Goal: Information Seeking & Learning: Learn about a topic

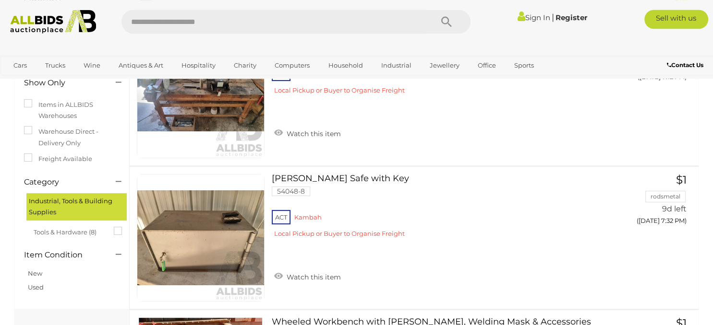
scroll to position [117, 0]
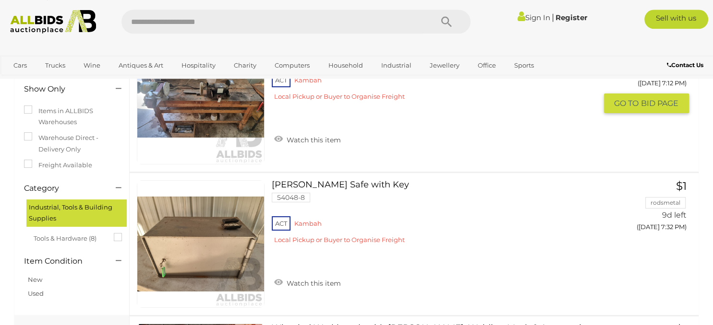
click at [194, 102] on link at bounding box center [201, 100] width 128 height 128
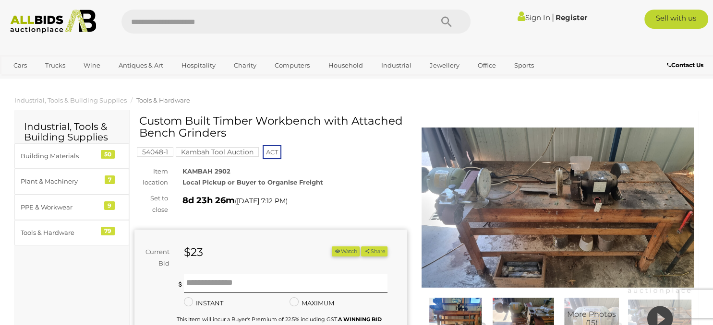
click at [574, 167] on img at bounding box center [557, 208] width 273 height 176
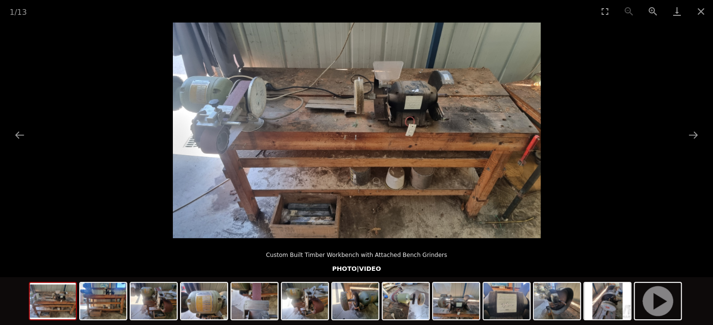
click at [62, 188] on picture at bounding box center [356, 131] width 713 height 216
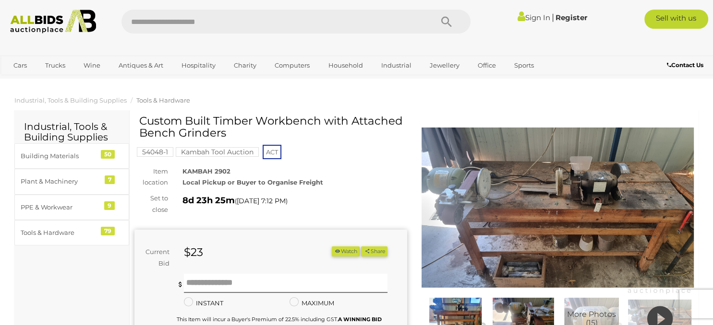
click at [488, 163] on img at bounding box center [557, 208] width 273 height 176
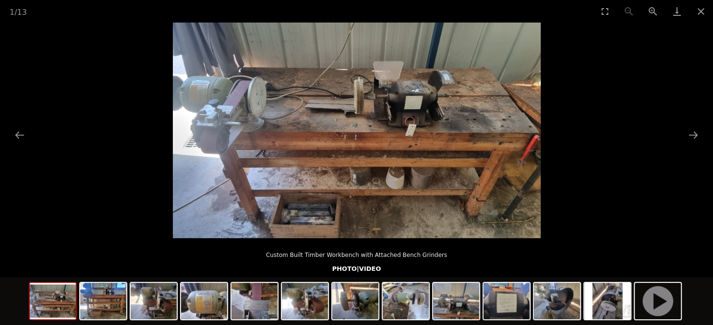
click at [223, 126] on img at bounding box center [357, 131] width 368 height 216
click at [695, 135] on button "Next slide" at bounding box center [693, 135] width 20 height 19
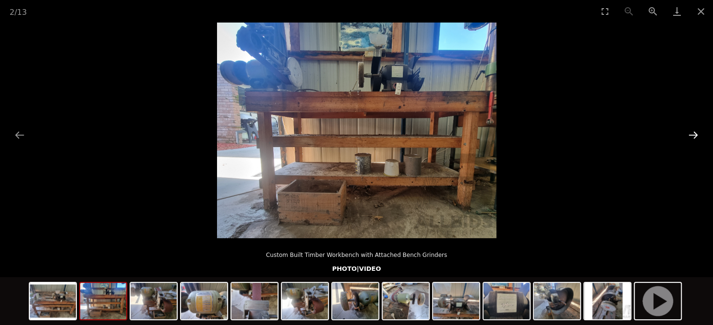
click at [695, 135] on button "Next slide" at bounding box center [693, 135] width 20 height 19
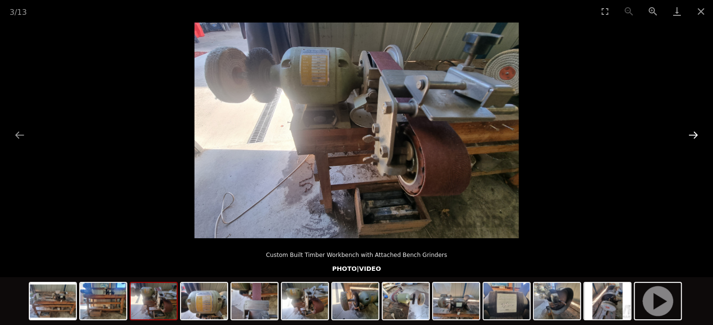
click at [695, 135] on button "Next slide" at bounding box center [693, 135] width 20 height 19
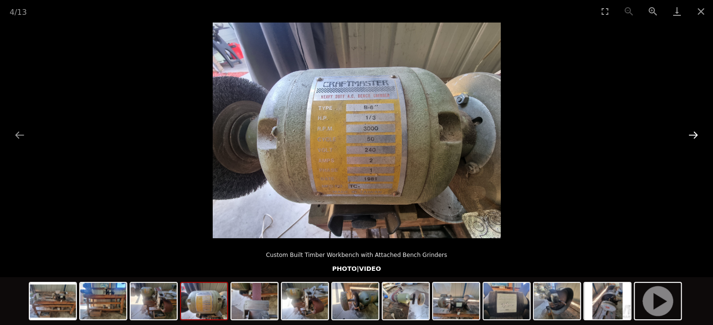
click at [695, 135] on button "Next slide" at bounding box center [693, 135] width 20 height 19
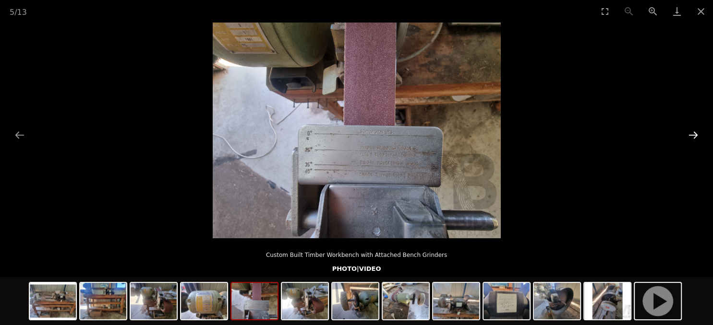
click at [695, 135] on button "Next slide" at bounding box center [693, 135] width 20 height 19
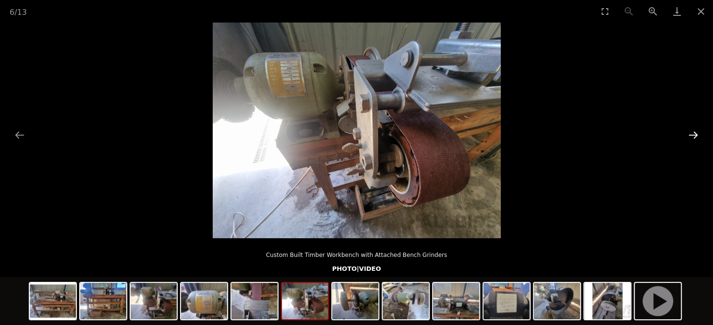
click at [695, 135] on button "Next slide" at bounding box center [693, 135] width 20 height 19
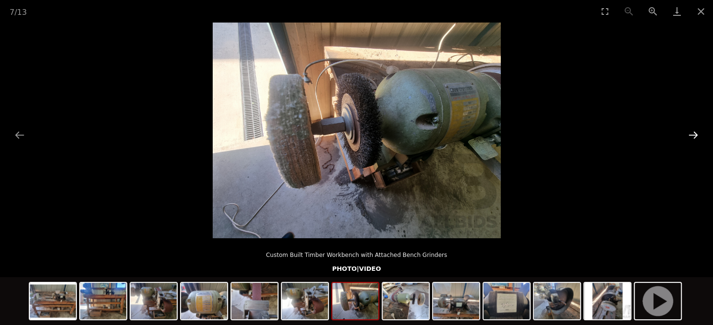
click at [695, 135] on button "Next slide" at bounding box center [693, 135] width 20 height 19
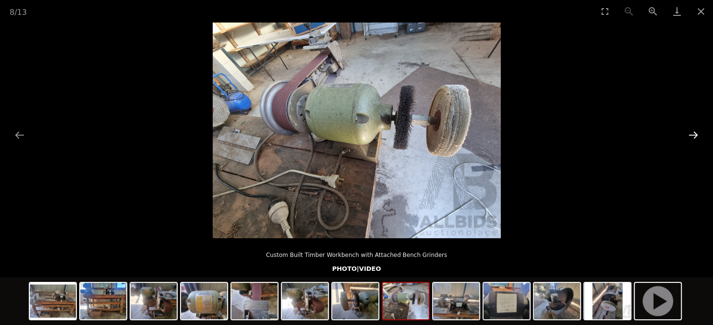
click at [695, 135] on button "Next slide" at bounding box center [693, 135] width 20 height 19
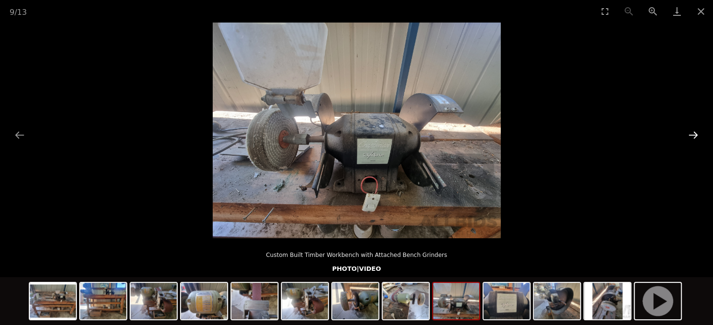
click at [695, 135] on button "Next slide" at bounding box center [693, 135] width 20 height 19
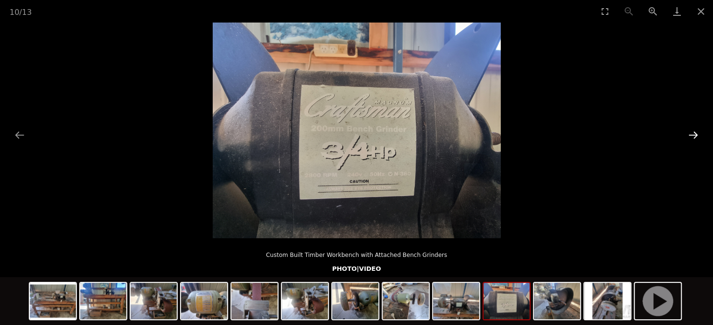
click at [695, 135] on button "Next slide" at bounding box center [693, 135] width 20 height 19
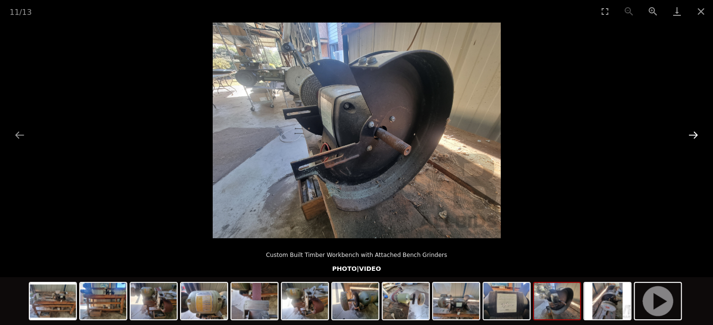
click at [695, 135] on button "Next slide" at bounding box center [693, 135] width 20 height 19
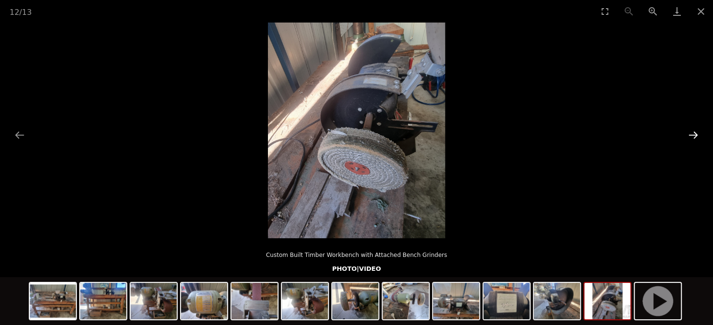
click at [695, 135] on button "Next slide" at bounding box center [693, 135] width 20 height 19
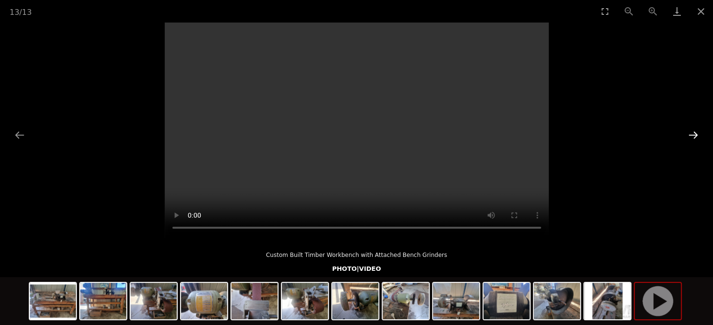
click at [695, 135] on button "Next slide" at bounding box center [693, 135] width 20 height 19
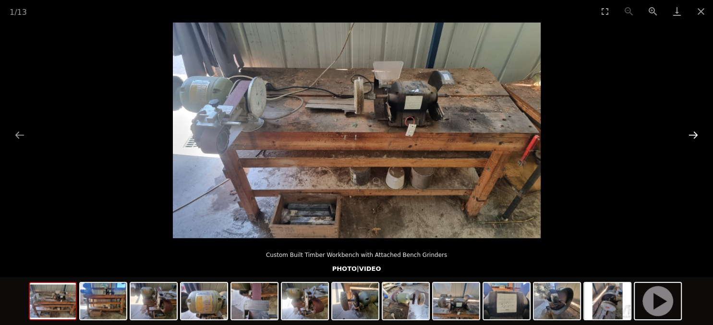
click at [695, 135] on button "Next slide" at bounding box center [693, 135] width 20 height 19
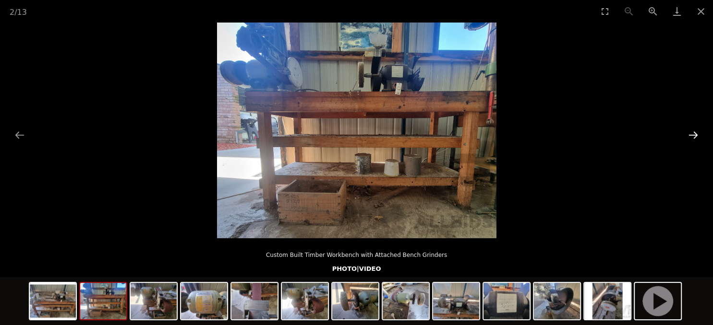
click at [695, 135] on button "Next slide" at bounding box center [693, 135] width 20 height 19
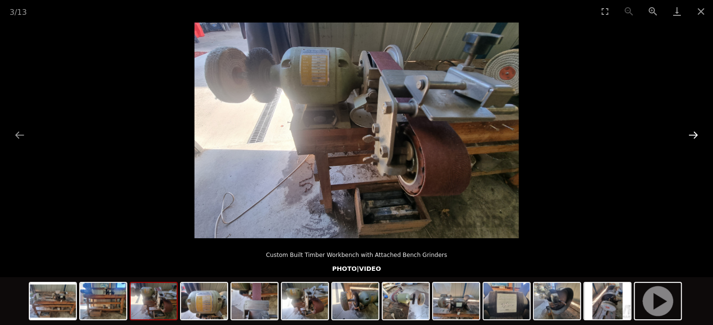
click at [695, 135] on button "Next slide" at bounding box center [693, 135] width 20 height 19
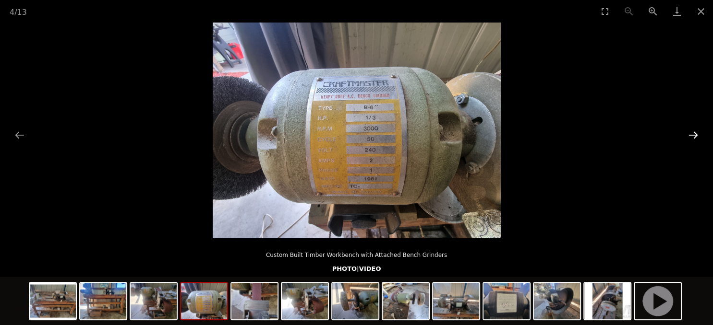
click at [695, 135] on button "Next slide" at bounding box center [693, 135] width 20 height 19
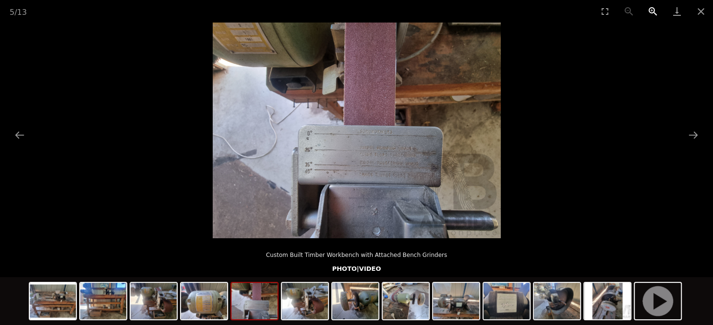
click at [650, 9] on button "Zoom in" at bounding box center [653, 11] width 24 height 23
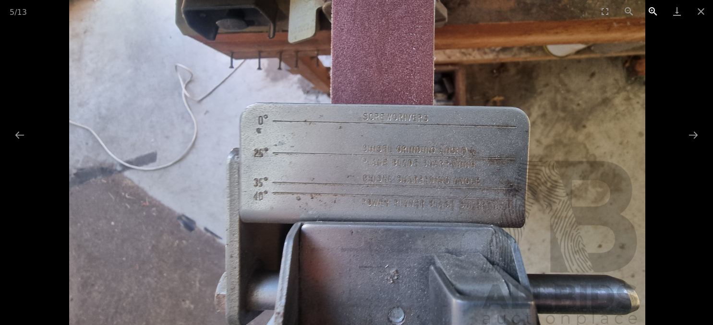
click at [650, 9] on button "Zoom in" at bounding box center [653, 11] width 24 height 23
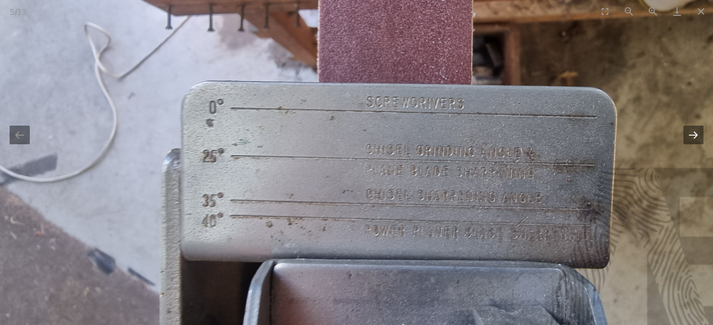
click at [700, 141] on button "Next slide" at bounding box center [693, 135] width 20 height 19
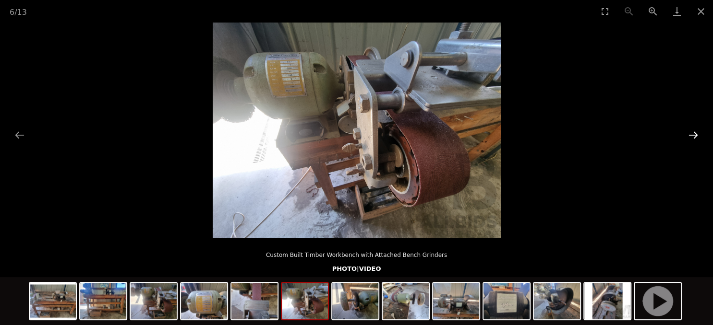
click at [700, 141] on button "Next slide" at bounding box center [693, 135] width 20 height 19
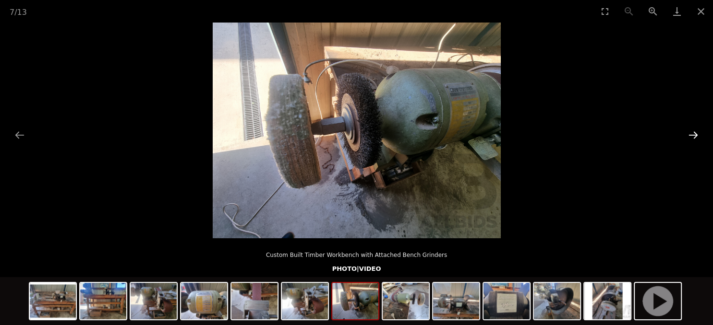
click at [700, 141] on button "Next slide" at bounding box center [693, 135] width 20 height 19
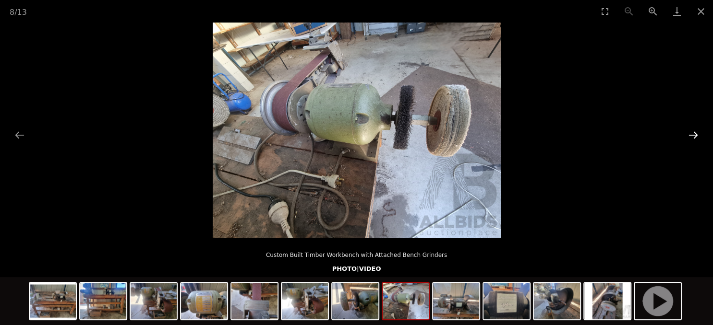
click at [700, 141] on button "Next slide" at bounding box center [693, 135] width 20 height 19
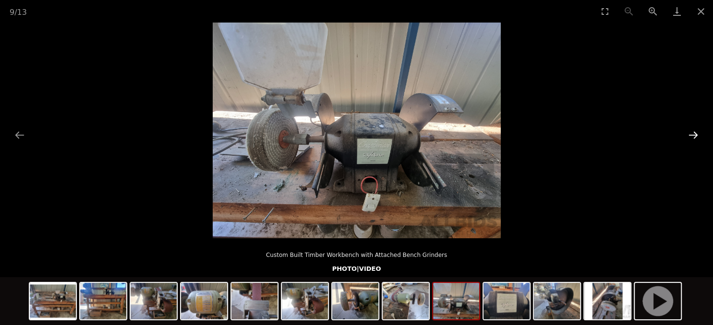
click at [700, 141] on button "Next slide" at bounding box center [693, 135] width 20 height 19
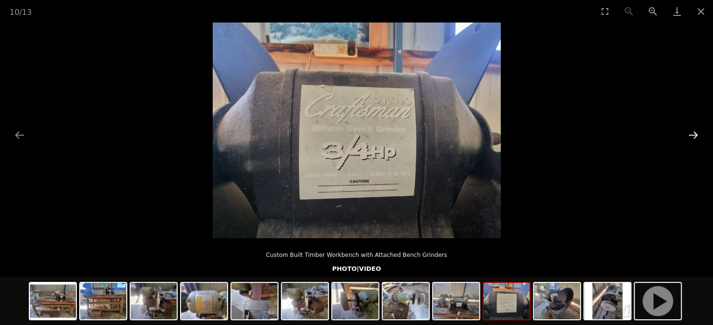
click at [700, 141] on button "Next slide" at bounding box center [693, 135] width 20 height 19
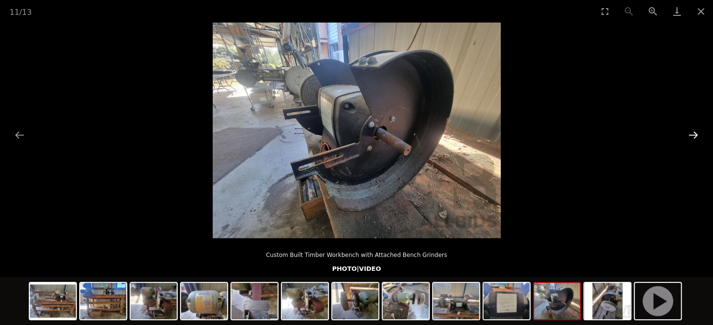
click at [700, 141] on button "Next slide" at bounding box center [693, 135] width 20 height 19
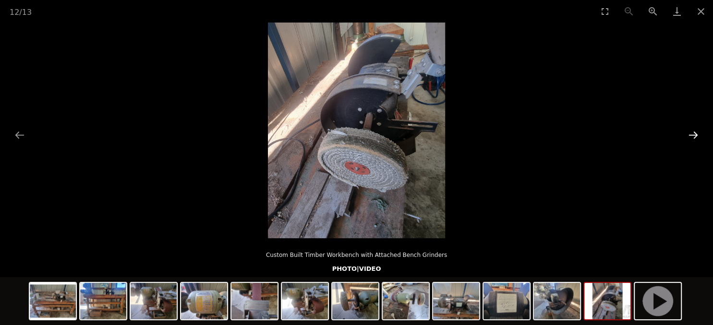
click at [700, 141] on button "Next slide" at bounding box center [693, 135] width 20 height 19
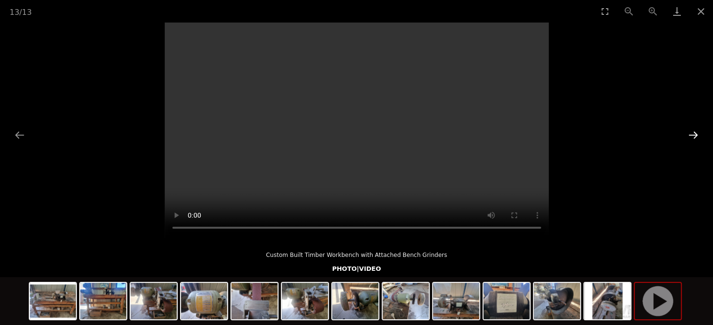
click at [700, 141] on button "Next slide" at bounding box center [693, 135] width 20 height 19
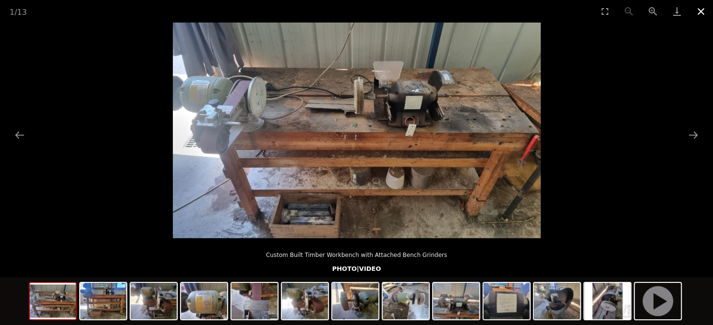
click at [700, 5] on button "Close gallery" at bounding box center [701, 11] width 24 height 23
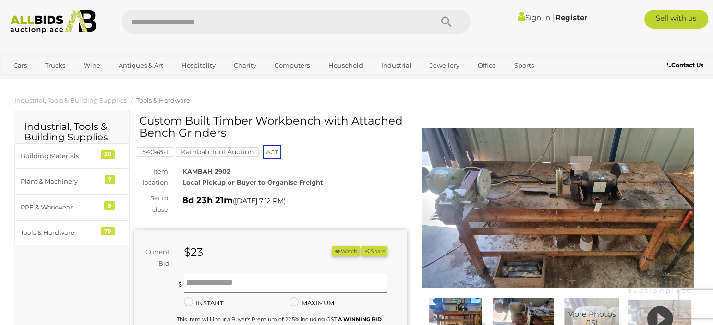
click at [575, 220] on img at bounding box center [557, 208] width 273 height 176
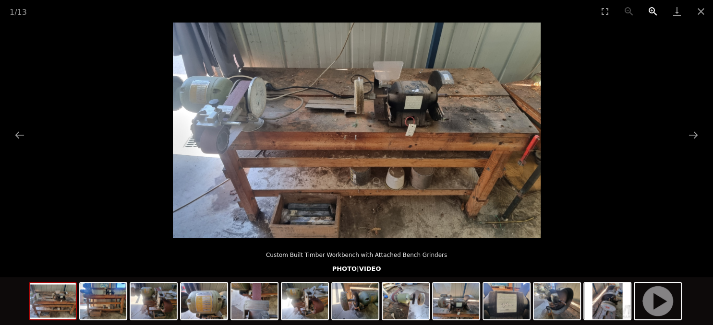
click at [652, 10] on button "Zoom in" at bounding box center [653, 11] width 24 height 23
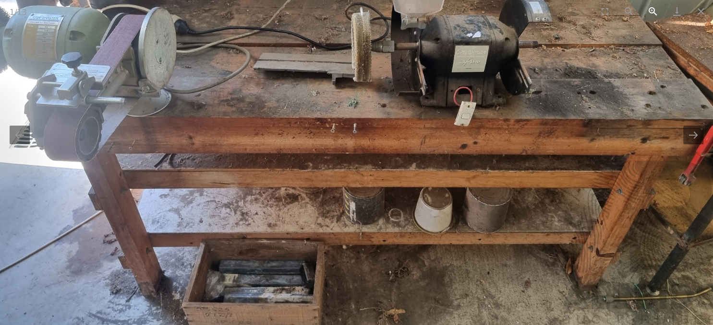
click at [652, 10] on button "Zoom in" at bounding box center [653, 11] width 24 height 23
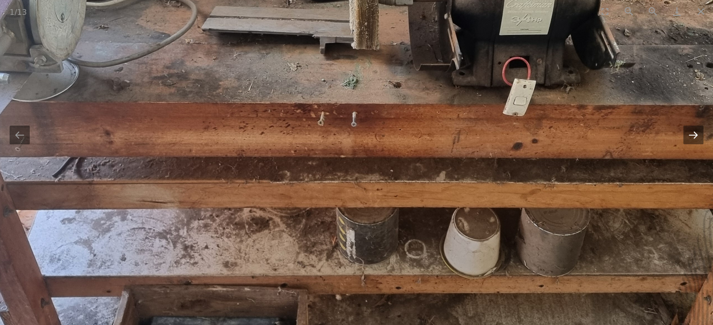
click at [694, 132] on button "Next slide" at bounding box center [693, 135] width 20 height 19
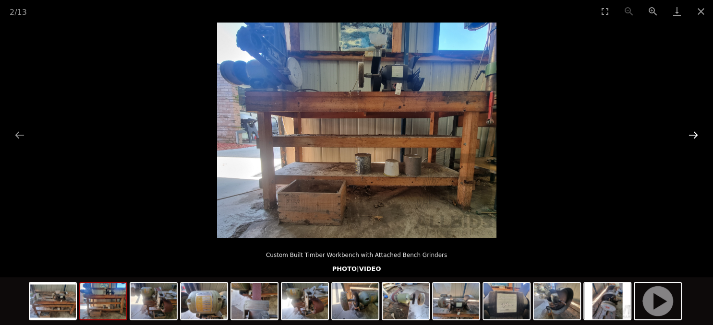
click at [694, 132] on button "Next slide" at bounding box center [693, 135] width 20 height 19
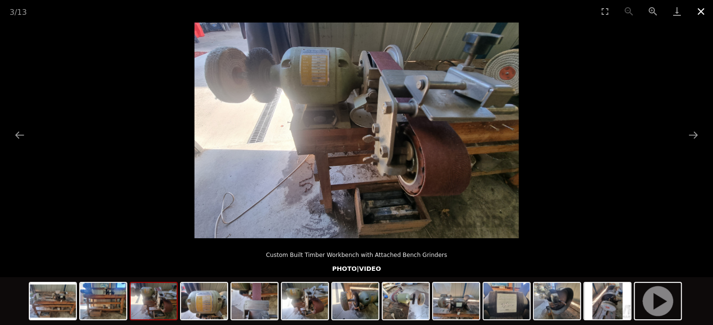
click at [705, 14] on button "Close gallery" at bounding box center [701, 11] width 24 height 23
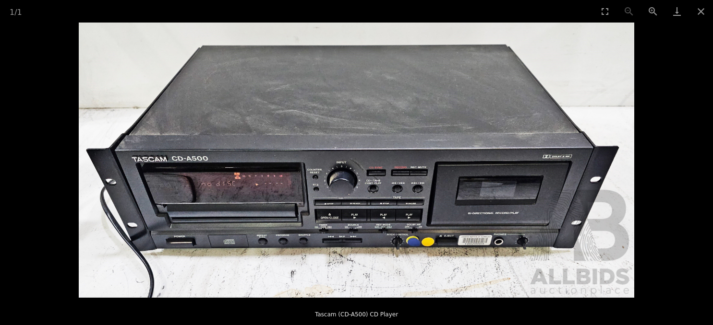
scroll to position [25, 0]
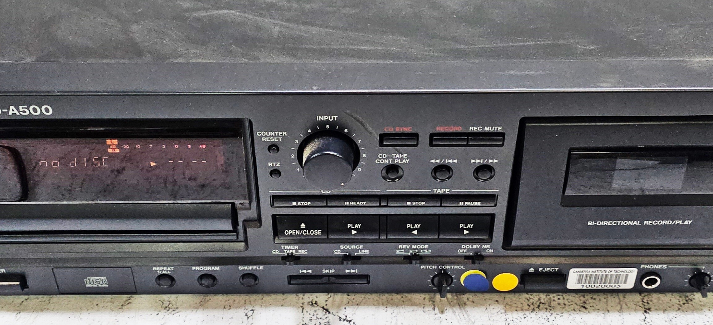
click at [491, 133] on img at bounding box center [356, 160] width 555 height 275
click at [351, 137] on img at bounding box center [356, 160] width 555 height 275
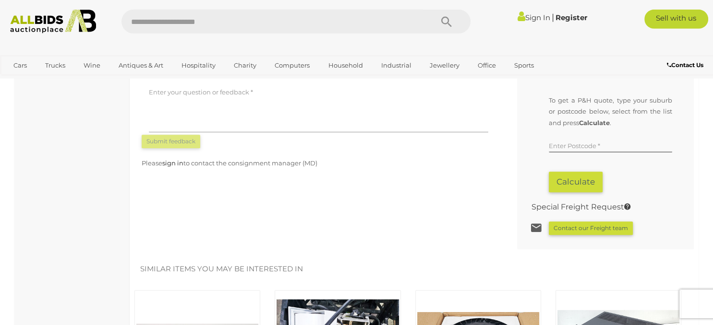
scroll to position [918, 0]
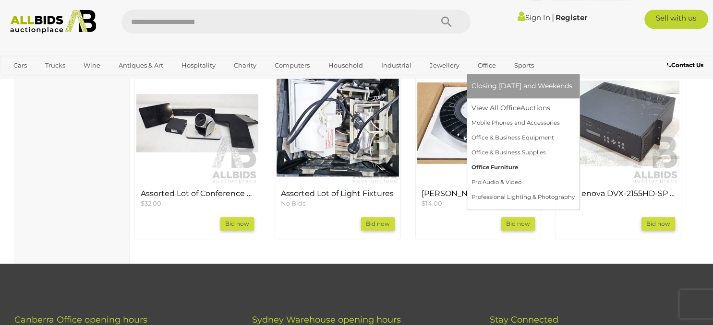
click at [496, 170] on link "Office Furniture" at bounding box center [522, 167] width 103 height 15
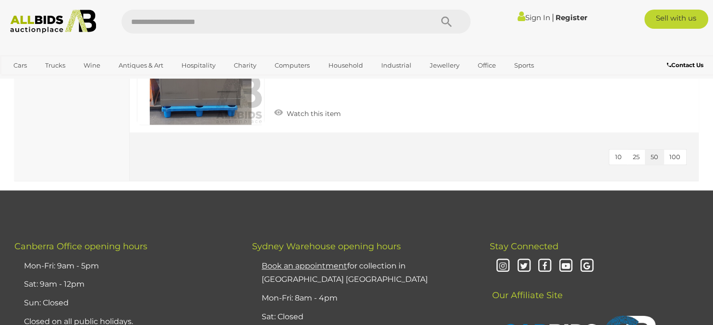
scroll to position [1123, 0]
